Goal: Information Seeking & Learning: Learn about a topic

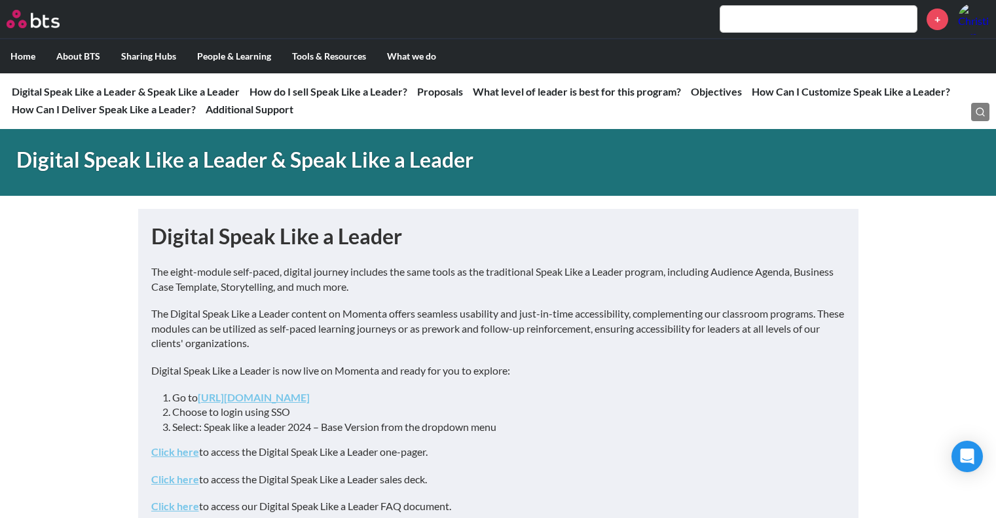
scroll to position [131, 0]
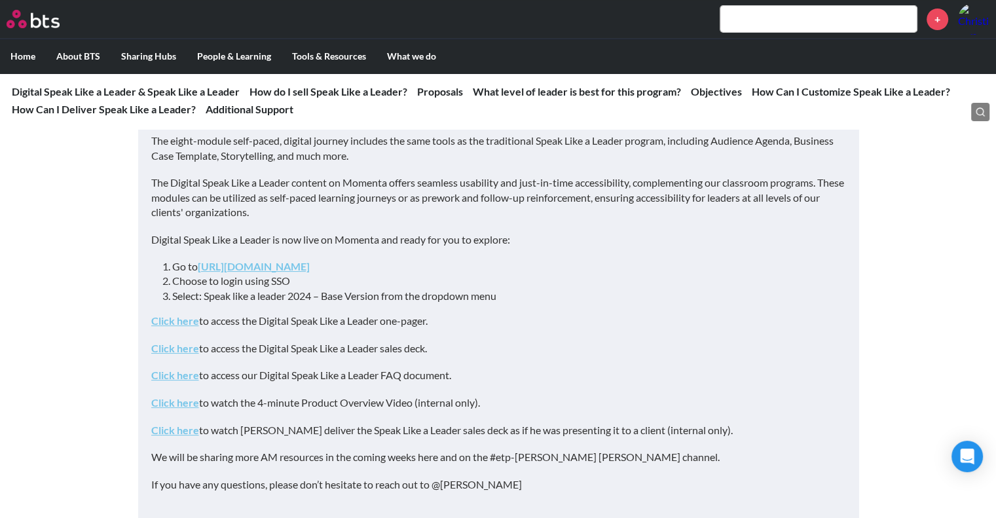
click at [752, 17] on input "text" at bounding box center [818, 19] width 196 height 26
paste input "Decision quality & accountability"
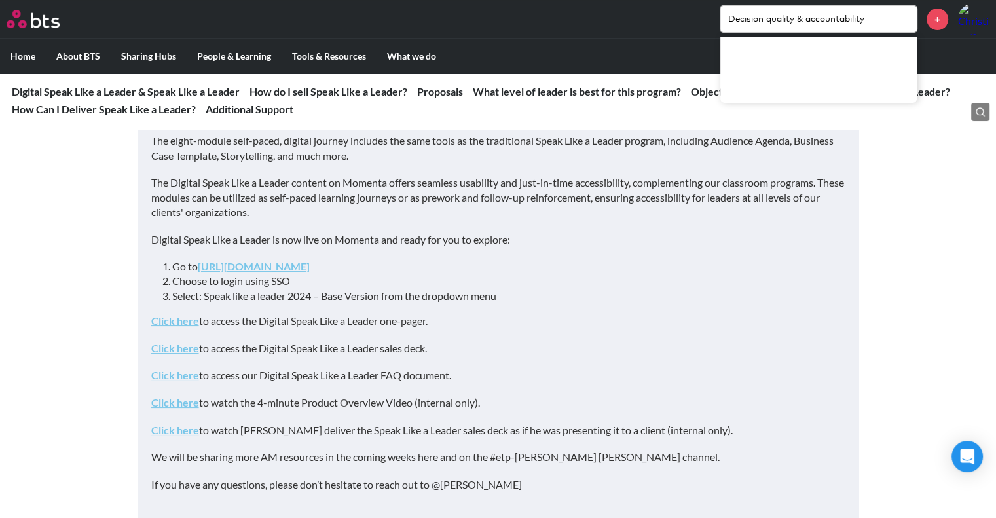
drag, startPoint x: 767, startPoint y: 18, endPoint x: 890, endPoint y: 21, distance: 123.1
click at [890, 21] on input "Decision quality & accountability" at bounding box center [818, 19] width 196 height 26
type input "Decision making"
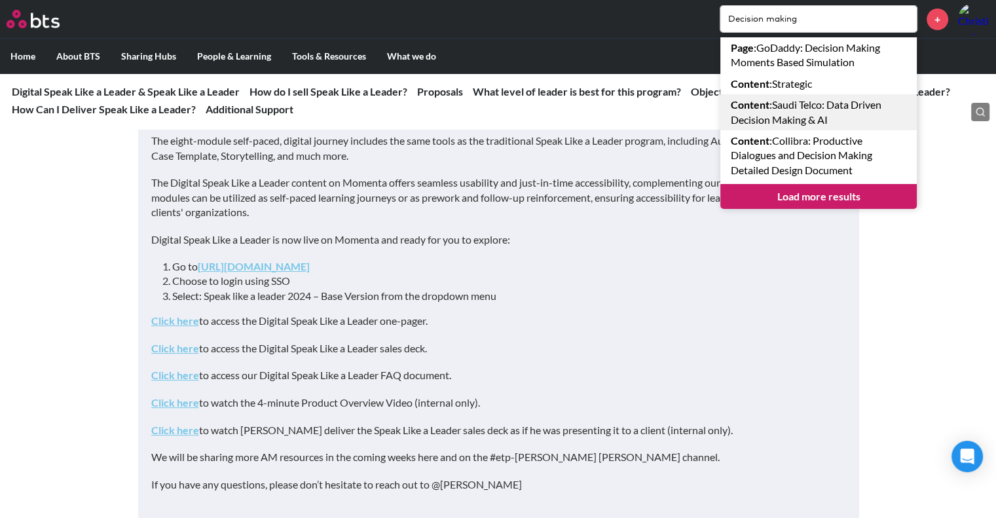
click at [790, 112] on link "Content : Saudi Telco: Data Driven Decision Making & AI" at bounding box center [818, 112] width 196 height 36
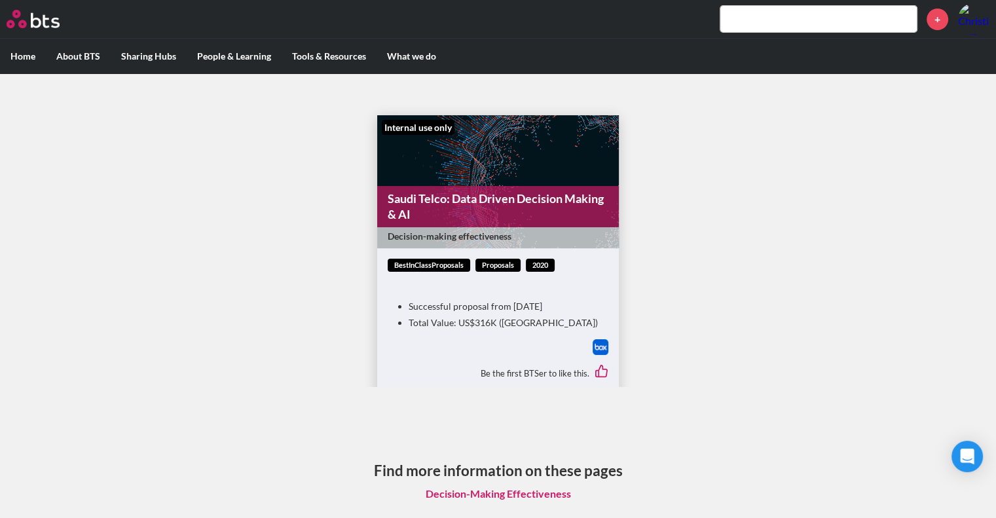
click at [496, 212] on link "Saudi Telco: Data Driven Decision Making & AI" at bounding box center [498, 206] width 242 height 41
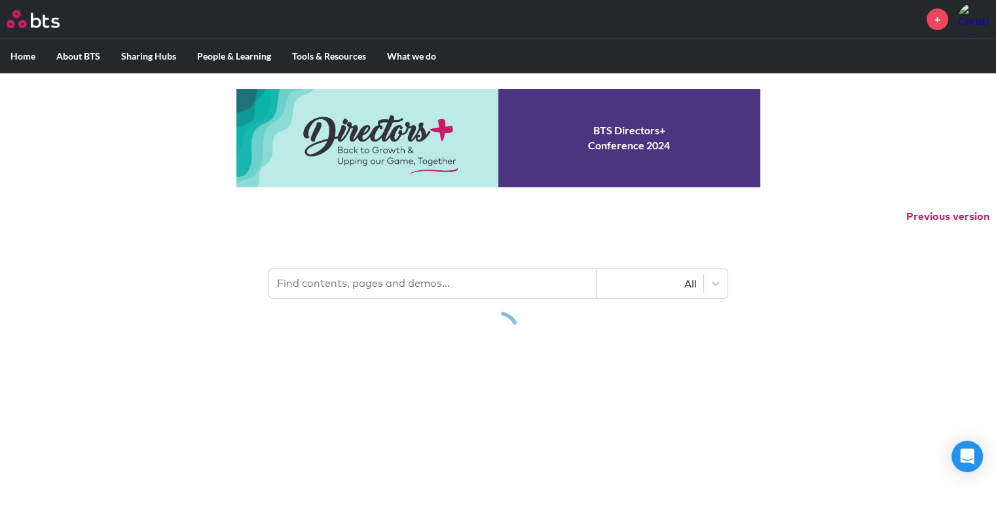
click at [464, 292] on input "text" at bounding box center [432, 283] width 327 height 29
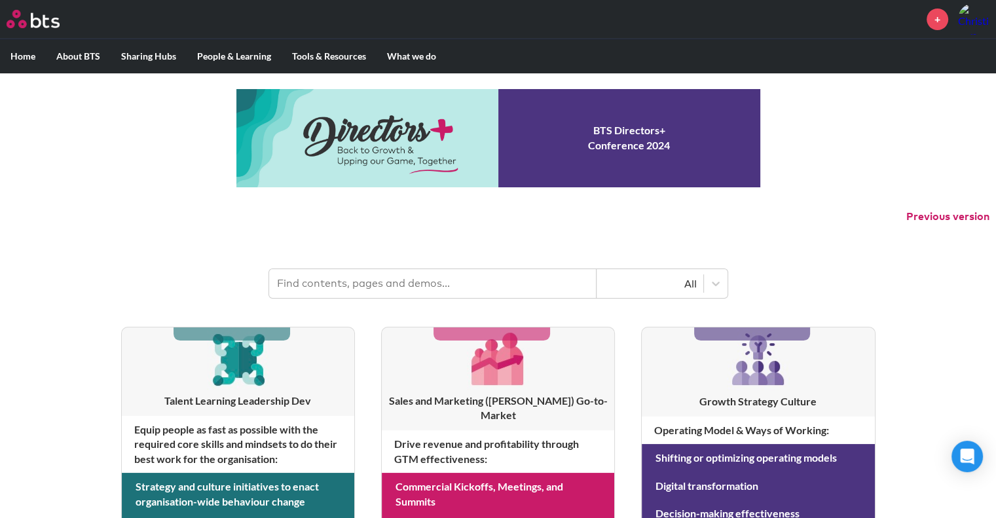
paste input "The high performing teams"
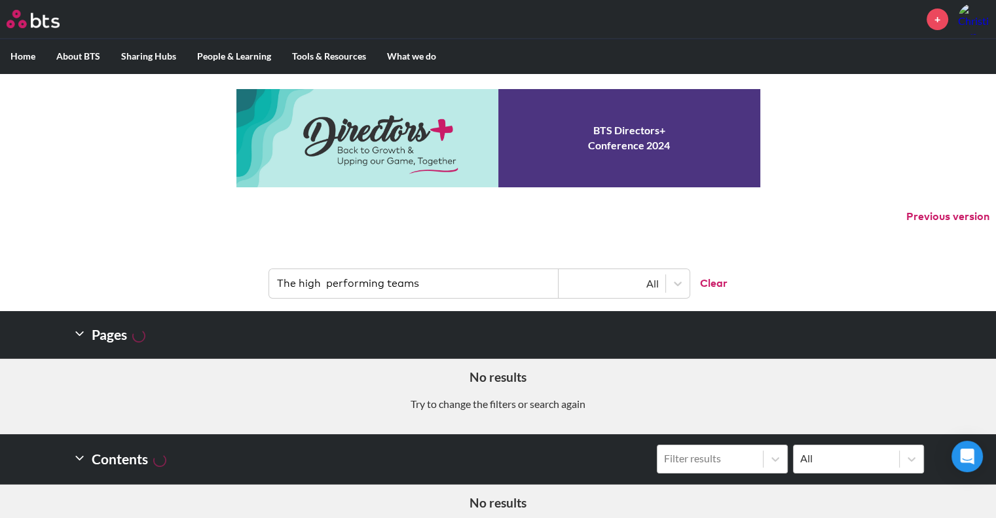
click at [323, 280] on input "The high performing teams" at bounding box center [413, 283] width 289 height 29
drag, startPoint x: 292, startPoint y: 283, endPoint x: 251, endPoint y: 285, distance: 41.3
click at [251, 285] on header "The high performing teams All Clear" at bounding box center [498, 277] width 996 height 68
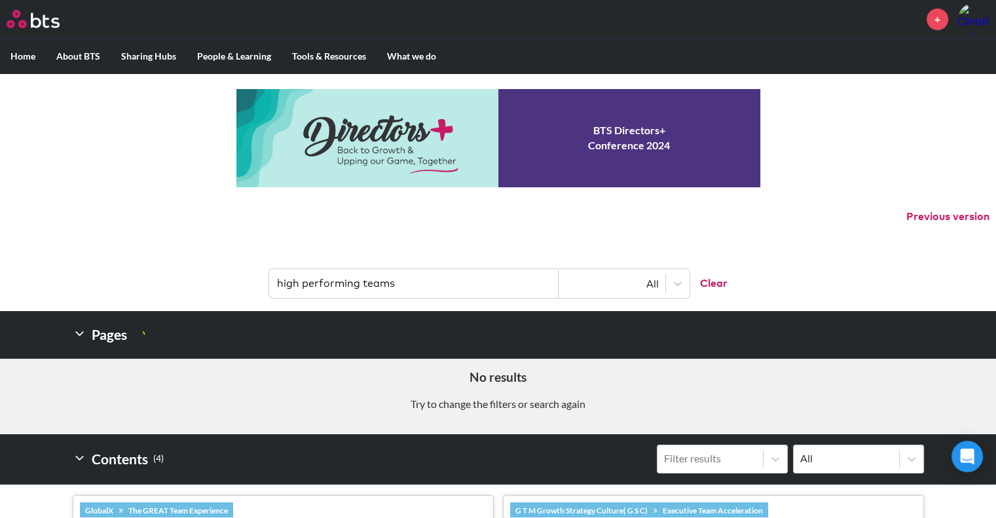
drag, startPoint x: 401, startPoint y: 284, endPoint x: 369, endPoint y: 282, distance: 32.2
click at [367, 283] on input "high performing teams" at bounding box center [413, 283] width 289 height 29
click at [405, 292] on input "high performing teams" at bounding box center [413, 283] width 289 height 29
click at [397, 283] on input "high performing teams" at bounding box center [413, 283] width 289 height 29
click at [354, 285] on input "high performing teams" at bounding box center [413, 283] width 289 height 29
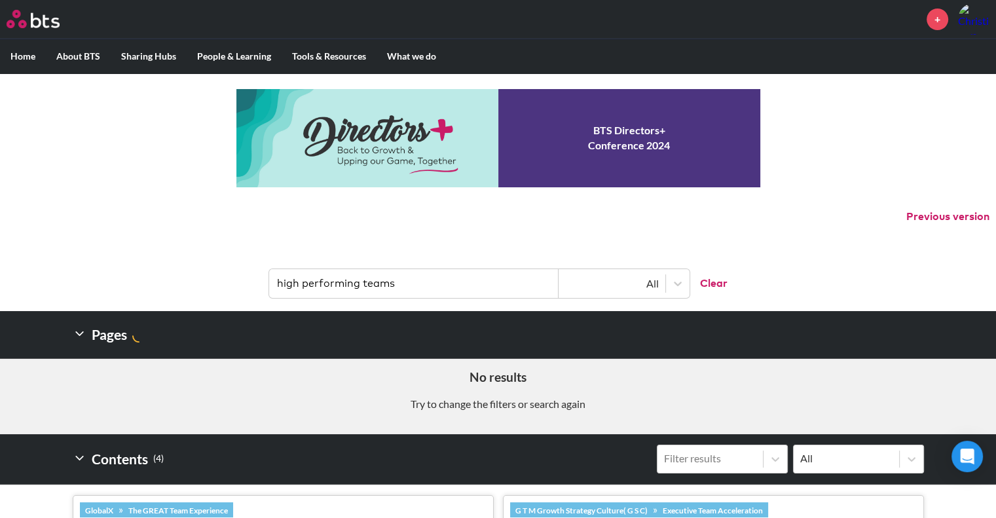
drag, startPoint x: 280, startPoint y: 280, endPoint x: 418, endPoint y: 280, distance: 138.1
click at [412, 277] on input "high performing teams" at bounding box center [413, 283] width 289 height 29
type input "h"
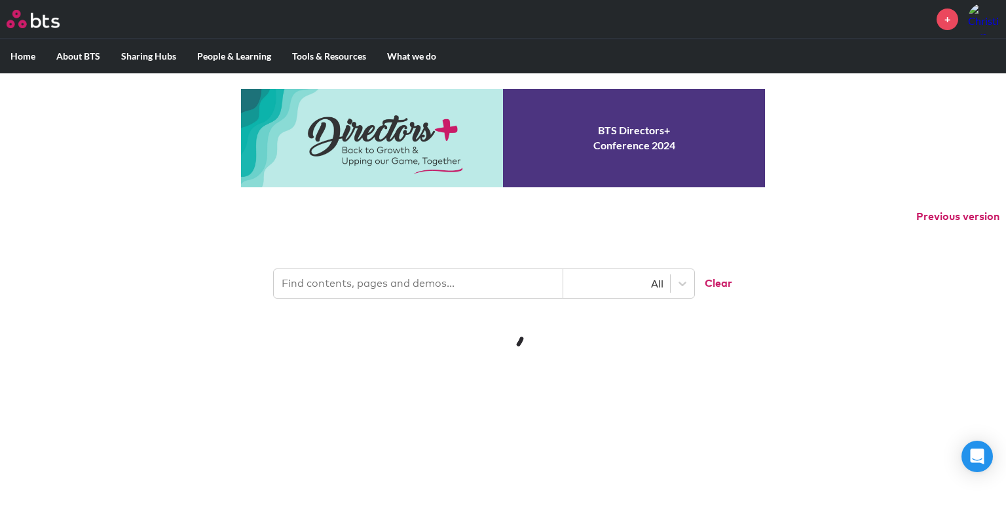
paste input "Learning from failure"
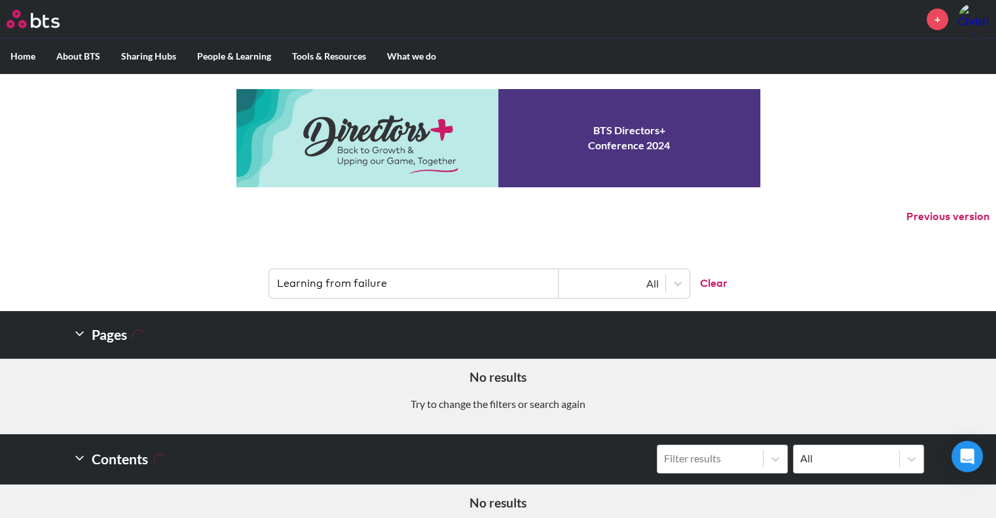
drag, startPoint x: 403, startPoint y: 280, endPoint x: 267, endPoint y: 277, distance: 136.2
click at [270, 281] on input "Learning from failure" at bounding box center [413, 283] width 289 height 29
type input "agile learning"
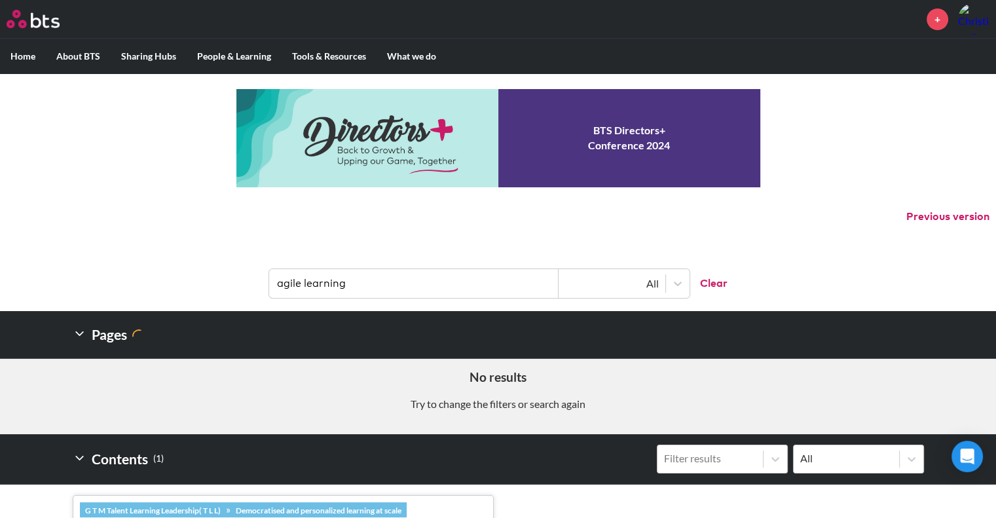
drag, startPoint x: 366, startPoint y: 276, endPoint x: 211, endPoint y: 288, distance: 155.0
click at [211, 288] on header "agile learning All Clear" at bounding box center [498, 277] width 996 height 68
click at [716, 280] on button "Clear" at bounding box center [708, 283] width 38 height 29
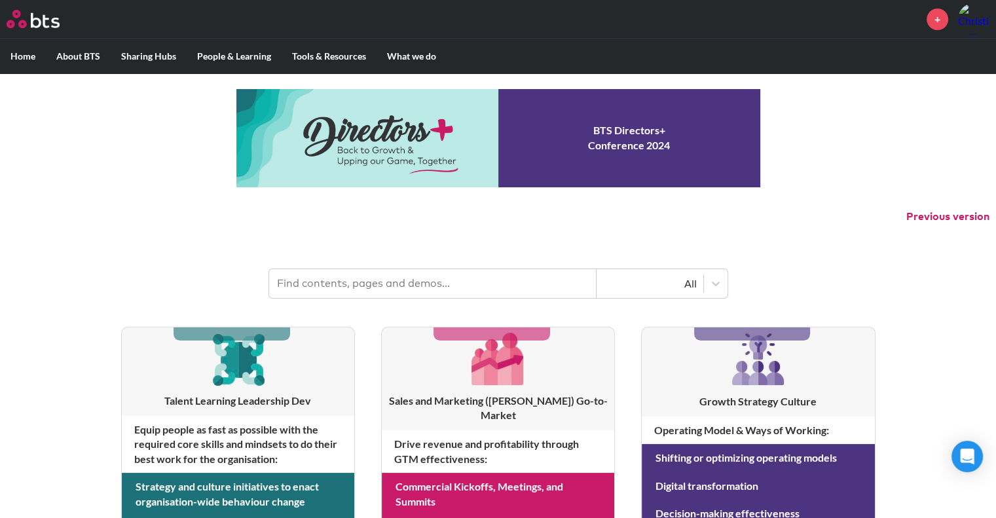
click at [405, 290] on input "text" at bounding box center [432, 283] width 327 height 29
paste input "agile learning"
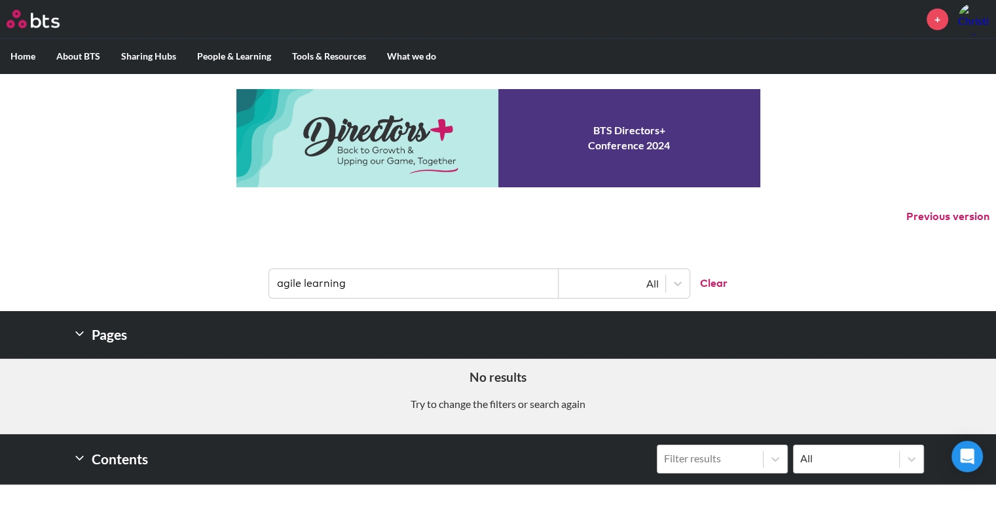
type input "agile learning"
click at [383, 348] on div "Pages" at bounding box center [498, 334] width 851 height 47
